Goal: Use online tool/utility: Utilize a website feature to perform a specific function

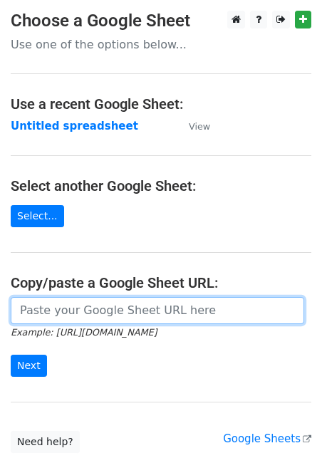
drag, startPoint x: 0, startPoint y: 0, endPoint x: 55, endPoint y: 309, distance: 313.8
click at [55, 309] on input "url" at bounding box center [157, 310] width 293 height 27
paste input "[URL][DOMAIN_NAME]"
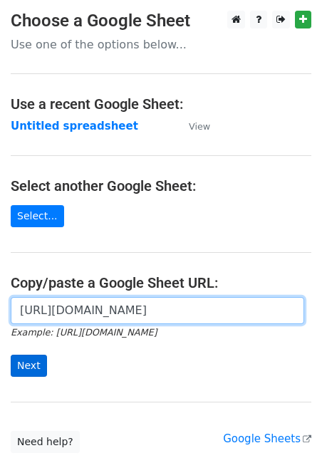
type input "https://docs.google.com/spreadsheets/d/1aNTiFcBmV5jIxNi0h393BLTNUqVolpFxVj0PPHI…"
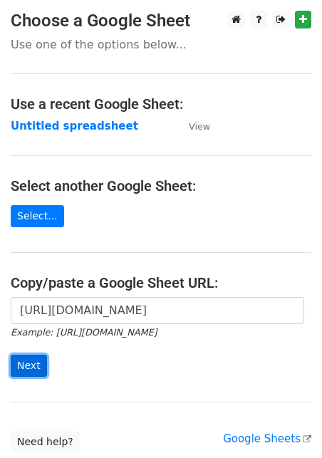
click at [22, 358] on input "Next" at bounding box center [29, 366] width 36 height 22
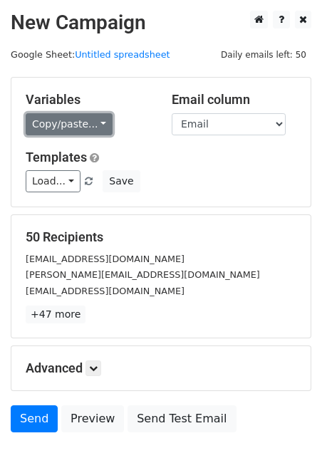
click at [48, 120] on link "Copy/paste..." at bounding box center [69, 124] width 87 height 22
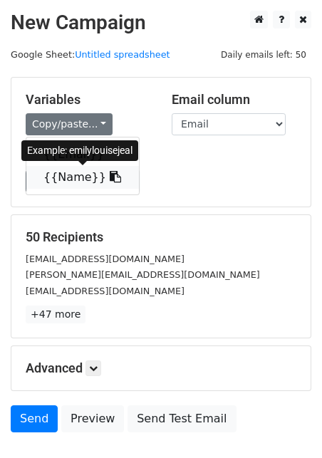
click at [59, 174] on link "{{Name}}" at bounding box center [82, 177] width 112 height 23
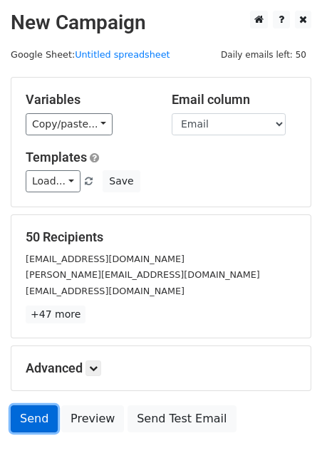
click at [32, 424] on link "Send" at bounding box center [34, 418] width 47 height 27
